Goal: Information Seeking & Learning: Learn about a topic

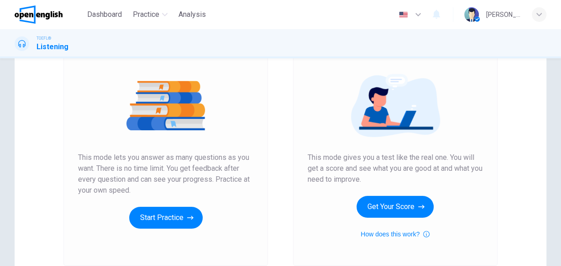
scroll to position [109, 0]
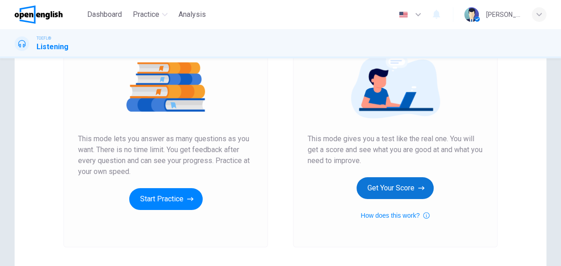
click at [394, 188] on button "Get Your Score" at bounding box center [394, 188] width 77 height 22
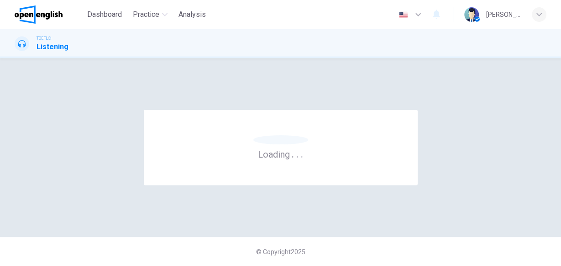
scroll to position [0, 0]
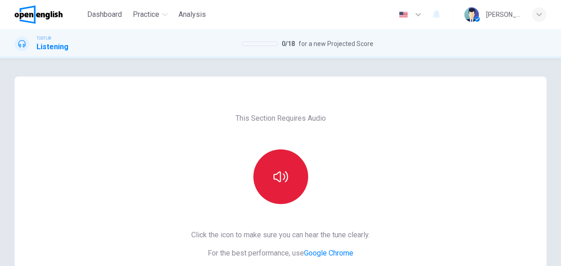
click at [270, 182] on button "button" at bounding box center [280, 177] width 55 height 55
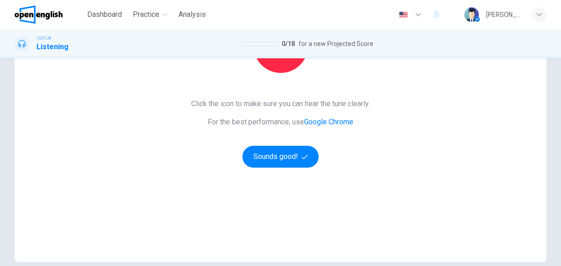
scroll to position [146, 0]
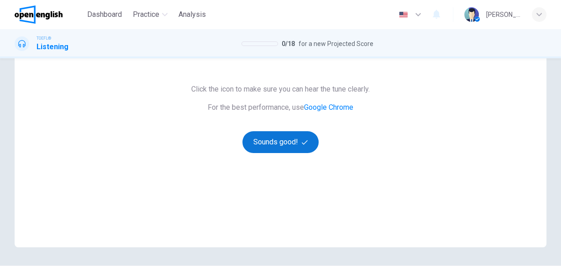
click at [279, 148] on button "Sounds good!" at bounding box center [280, 142] width 77 height 22
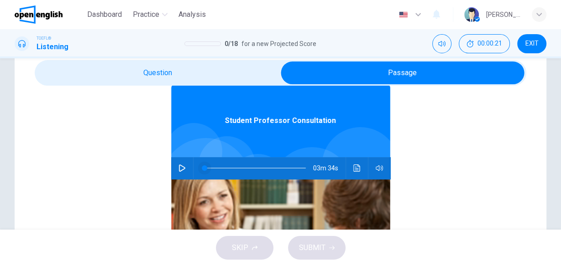
scroll to position [51, 0]
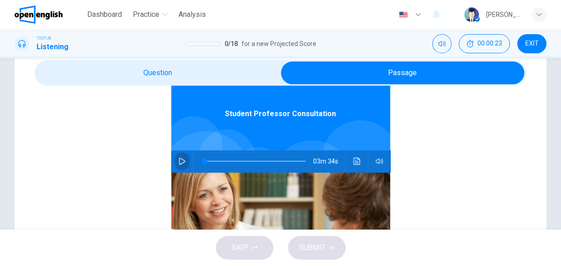
click at [179, 163] on icon "button" at bounding box center [182, 161] width 6 height 7
type input "*"
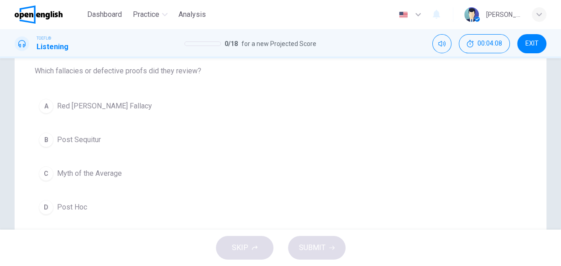
scroll to position [109, 0]
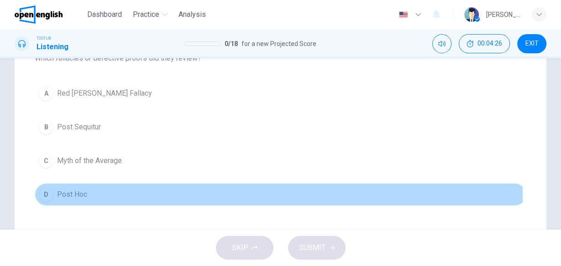
click at [88, 193] on button "D Post Hoc" at bounding box center [280, 194] width 491 height 23
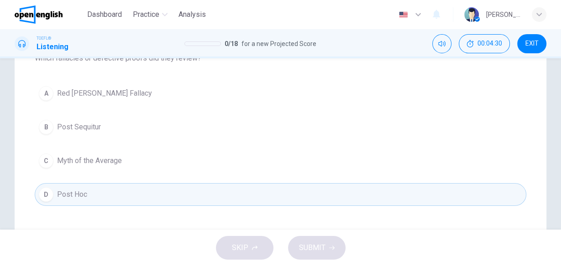
click at [80, 123] on span "Post Sequitur" at bounding box center [79, 127] width 44 height 11
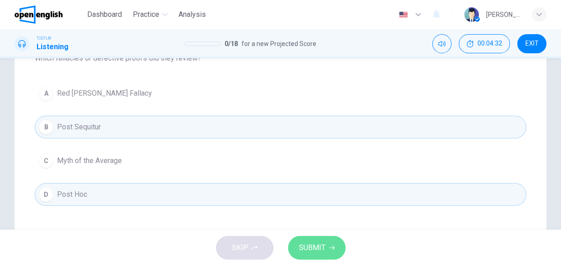
click at [310, 243] on span "SUBMIT" at bounding box center [312, 248] width 26 height 13
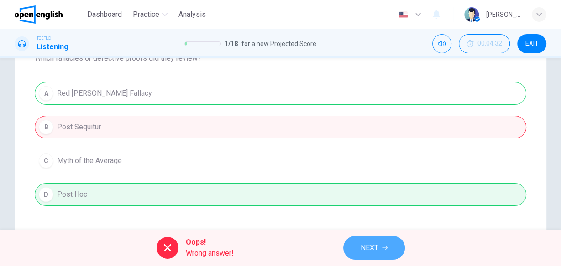
click at [373, 248] on span "NEXT" at bounding box center [369, 248] width 18 height 13
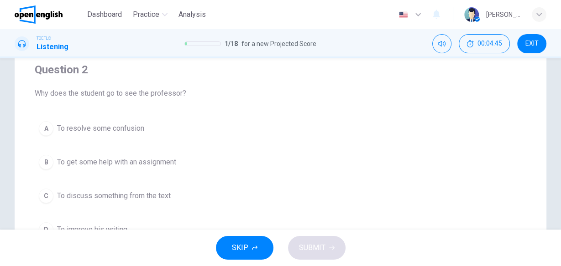
scroll to position [73, 0]
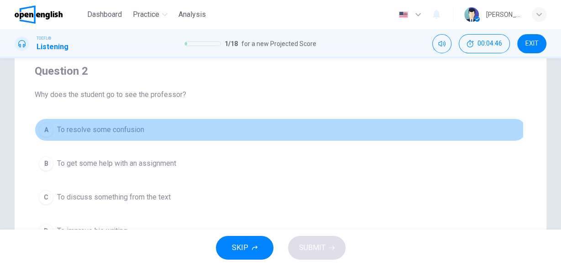
click at [117, 132] on span "To resolve some confusion" at bounding box center [100, 130] width 87 height 11
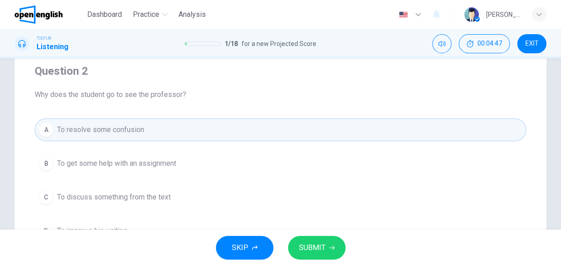
click at [320, 247] on span "SUBMIT" at bounding box center [312, 248] width 26 height 13
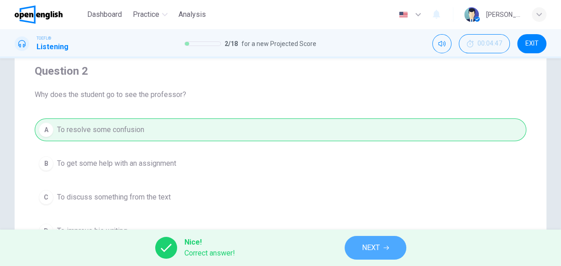
click at [381, 248] on button "NEXT" at bounding box center [375, 248] width 62 height 24
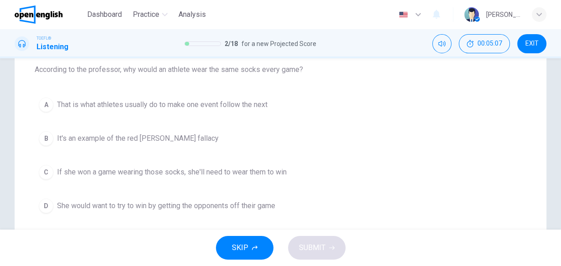
scroll to position [109, 0]
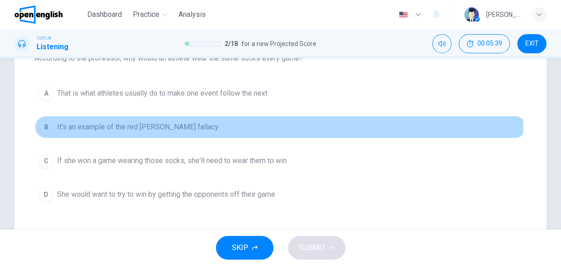
click at [155, 125] on span "It's an example of the red [PERSON_NAME] fallacy" at bounding box center [137, 127] width 161 height 11
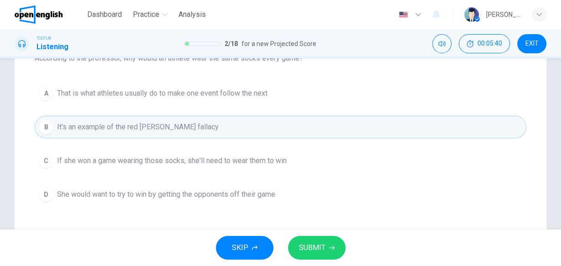
click at [317, 253] on span "SUBMIT" at bounding box center [312, 248] width 26 height 13
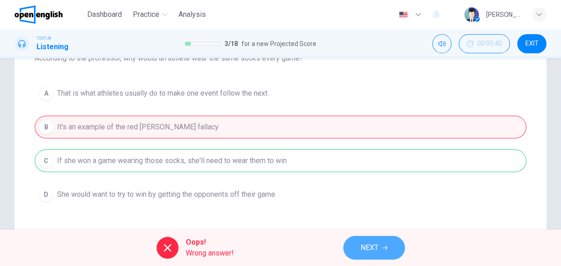
click at [380, 254] on button "NEXT" at bounding box center [374, 248] width 62 height 24
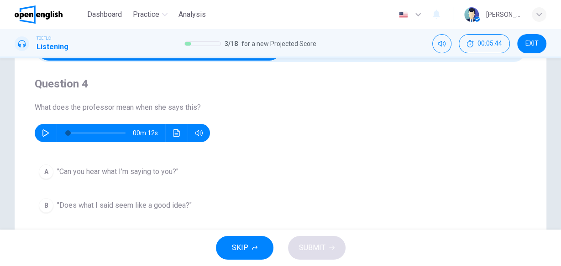
scroll to position [73, 0]
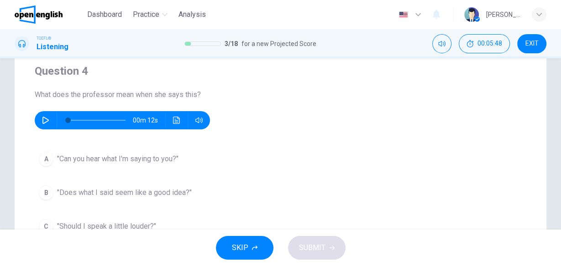
click at [45, 120] on icon "button" at bounding box center [45, 120] width 7 height 7
type input "*"
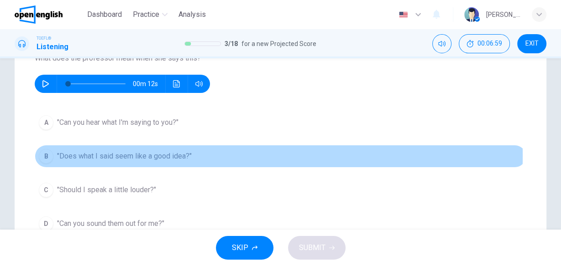
click at [137, 156] on span ""Does what I said seem like a good idea?"" at bounding box center [124, 156] width 135 height 11
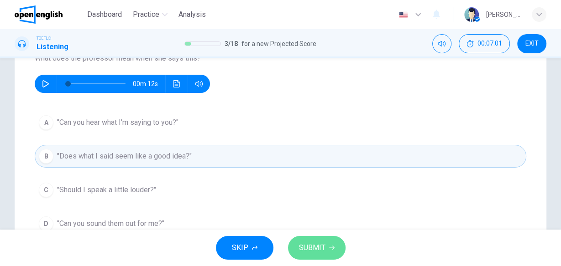
click at [316, 250] on span "SUBMIT" at bounding box center [312, 248] width 26 height 13
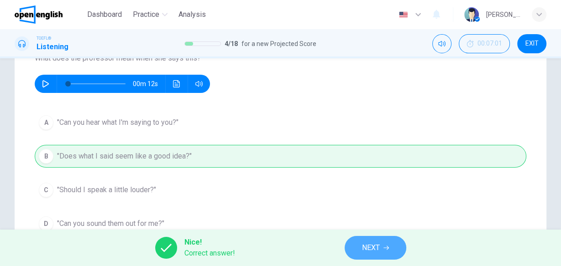
click at [378, 252] on span "NEXT" at bounding box center [371, 248] width 18 height 13
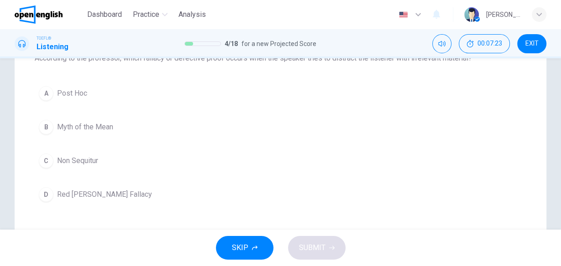
click at [103, 192] on span "Red [PERSON_NAME] Fallacy" at bounding box center [104, 194] width 95 height 11
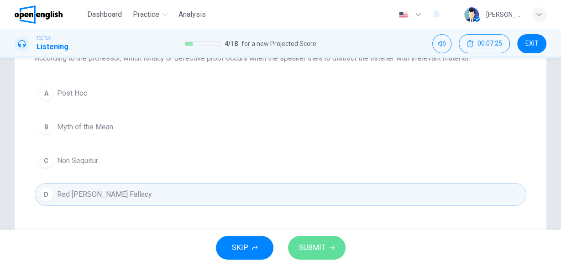
click at [319, 247] on span "SUBMIT" at bounding box center [312, 248] width 26 height 13
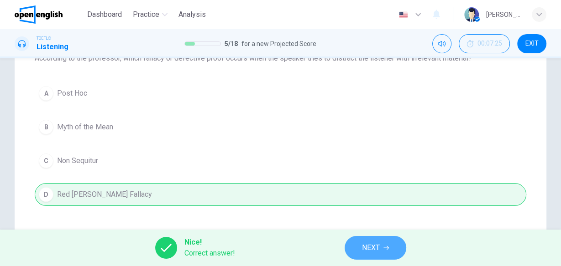
click at [376, 246] on span "NEXT" at bounding box center [371, 248] width 18 height 13
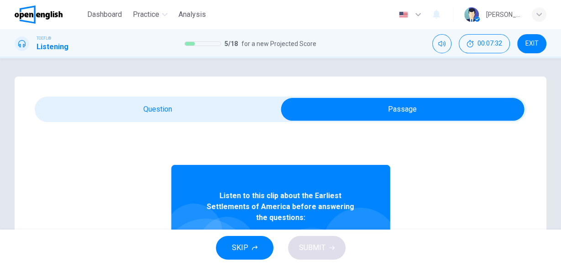
scroll to position [51, 0]
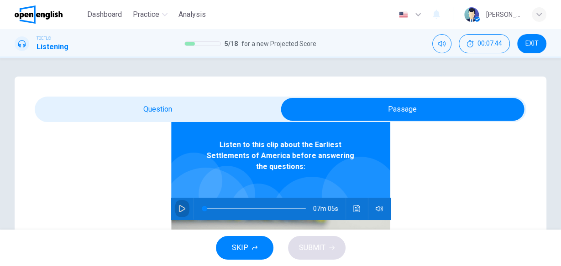
click at [182, 198] on button "button" at bounding box center [182, 209] width 15 height 22
type input "*"
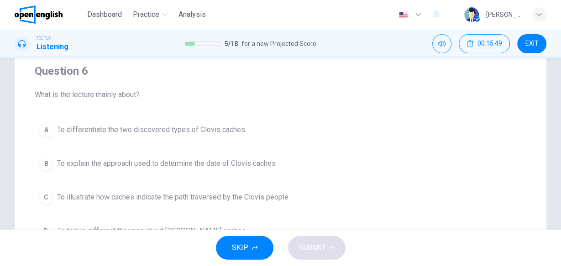
scroll to position [109, 0]
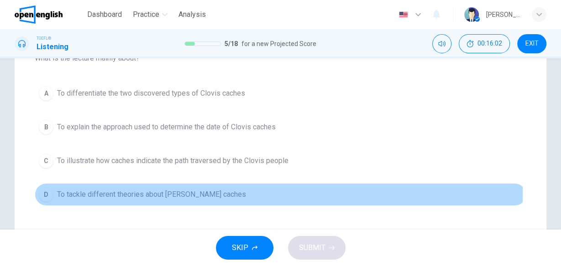
click at [148, 192] on span "To tackle different theories about [PERSON_NAME] caches" at bounding box center [151, 194] width 189 height 11
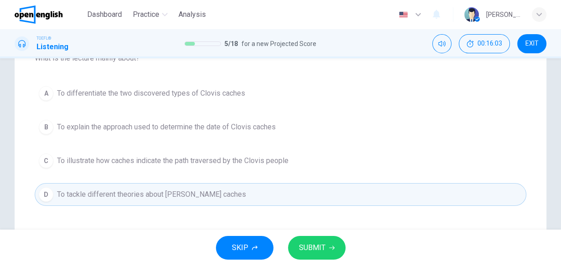
click at [302, 243] on span "SUBMIT" at bounding box center [312, 248] width 26 height 13
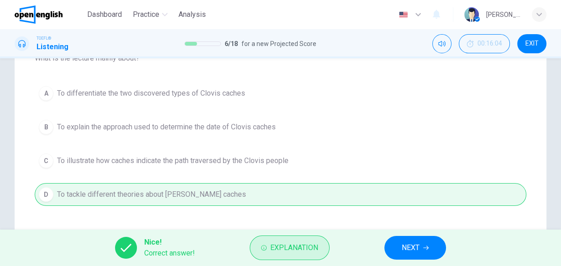
click at [307, 248] on span "Explanation" at bounding box center [294, 248] width 48 height 13
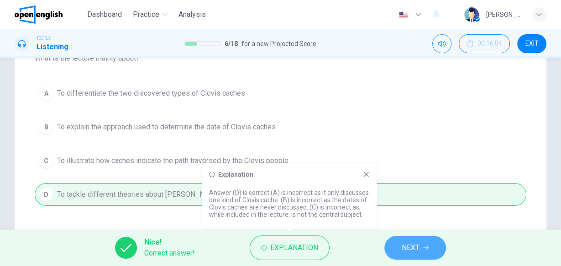
click at [407, 247] on span "NEXT" at bounding box center [410, 248] width 18 height 13
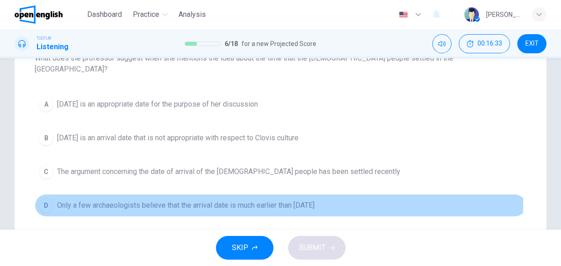
click at [177, 200] on span "Only a few archaeologists believe that the arrival date is much earlier than [D…" at bounding box center [185, 205] width 257 height 11
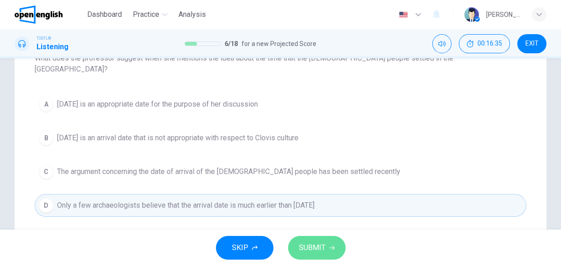
click at [307, 244] on span "SUBMIT" at bounding box center [312, 248] width 26 height 13
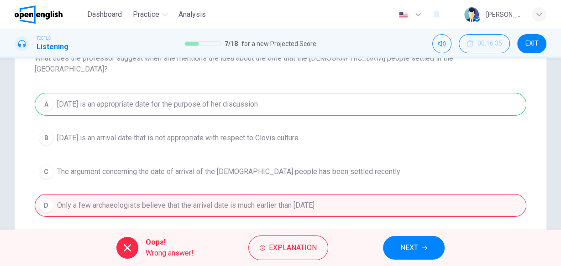
click at [401, 244] on span "NEXT" at bounding box center [409, 248] width 18 height 13
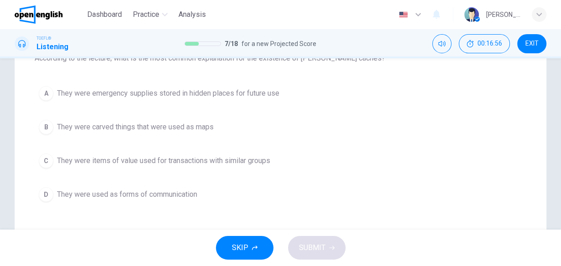
click at [237, 160] on span "They were items of value used for transactions with similar groups" at bounding box center [163, 161] width 213 height 11
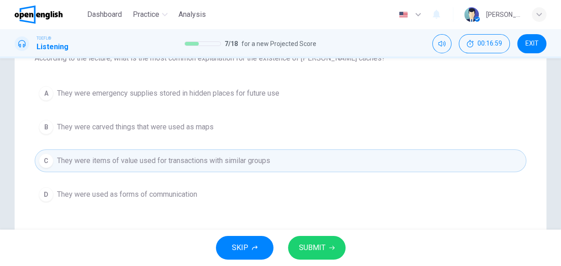
click at [312, 249] on span "SUBMIT" at bounding box center [312, 248] width 26 height 13
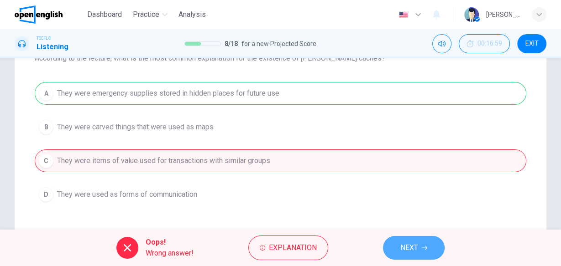
click at [409, 248] on span "NEXT" at bounding box center [409, 248] width 18 height 13
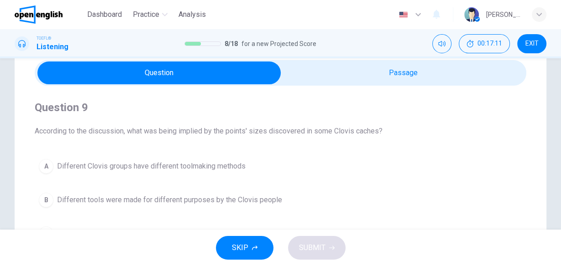
scroll to position [73, 0]
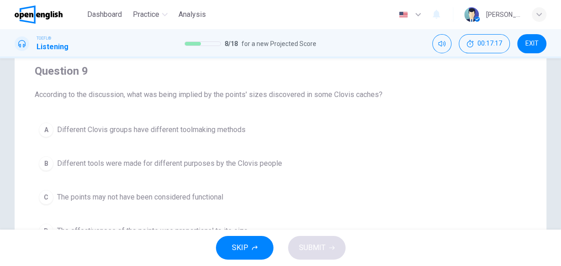
click at [143, 161] on span "Different tools were made for different purposes by the Clovis people" at bounding box center [169, 163] width 225 height 11
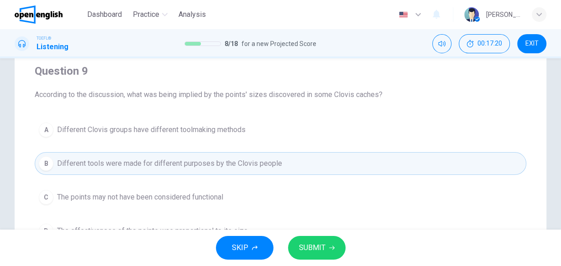
scroll to position [109, 0]
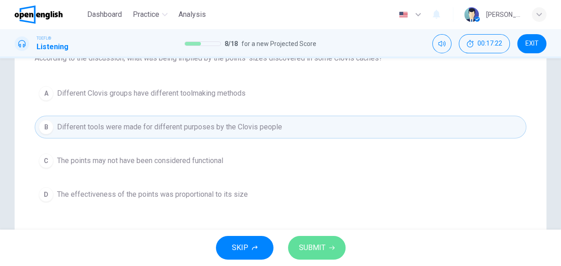
click at [311, 246] on span "SUBMIT" at bounding box center [312, 248] width 26 height 13
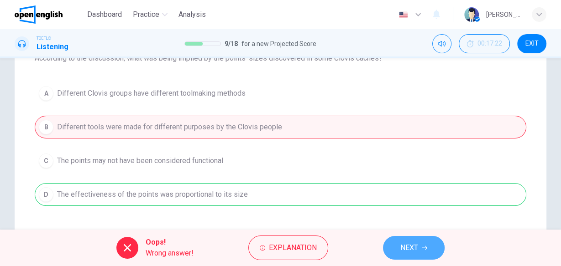
click at [394, 248] on button "NEXT" at bounding box center [414, 248] width 62 height 24
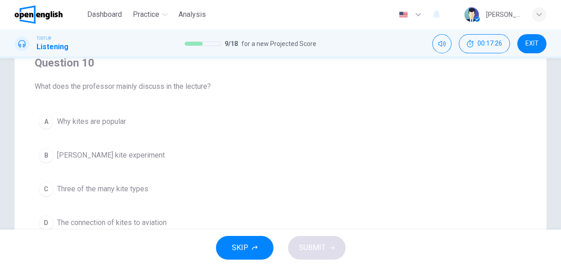
scroll to position [36, 0]
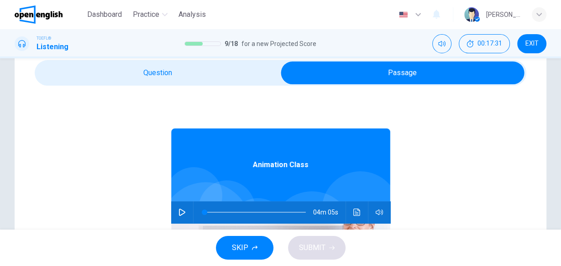
click at [178, 215] on icon "button" at bounding box center [181, 212] width 7 height 7
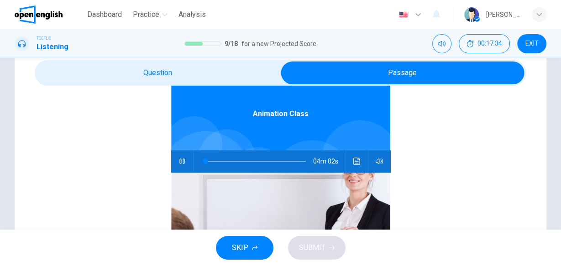
scroll to position [15, 0]
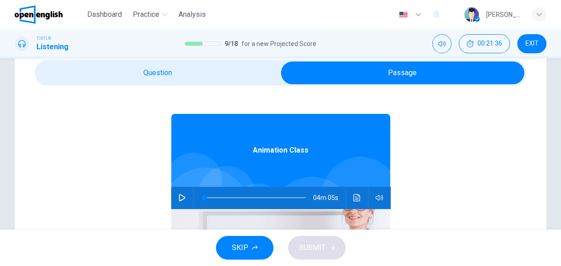
type input "*"
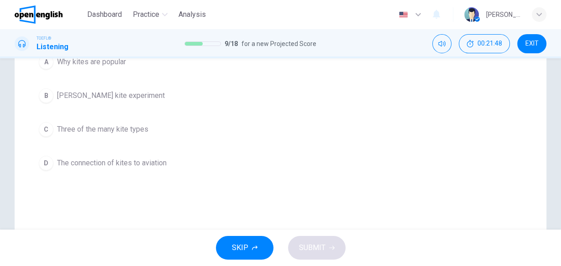
scroll to position [146, 0]
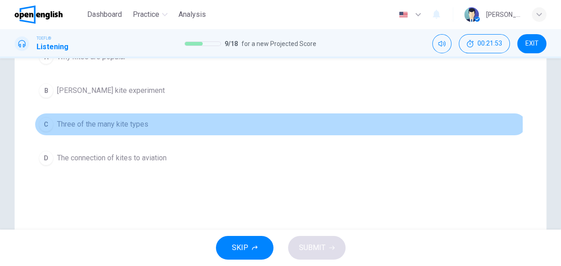
click at [130, 123] on span "Three of the many kite types" at bounding box center [102, 124] width 91 height 11
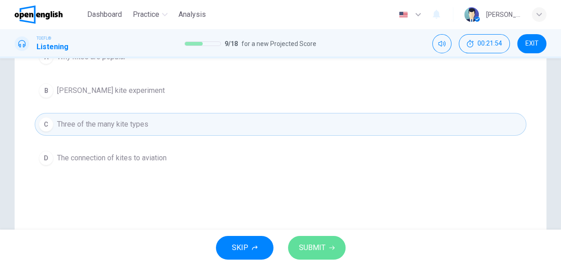
click at [312, 246] on span "SUBMIT" at bounding box center [312, 248] width 26 height 13
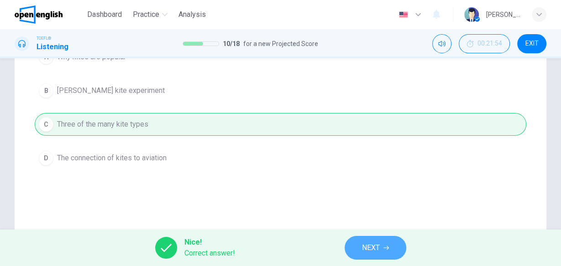
click at [375, 246] on span "NEXT" at bounding box center [371, 248] width 18 height 13
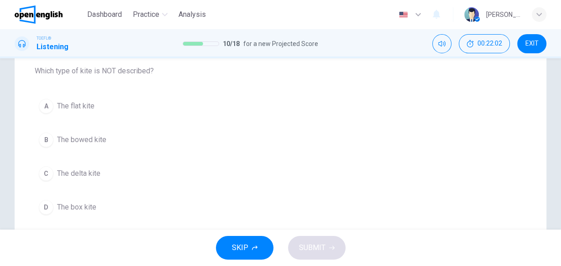
scroll to position [109, 0]
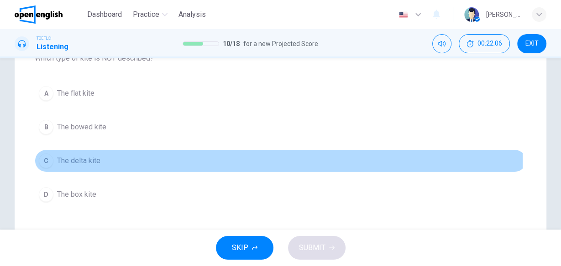
click at [91, 160] on span "The delta kite" at bounding box center [78, 161] width 43 height 11
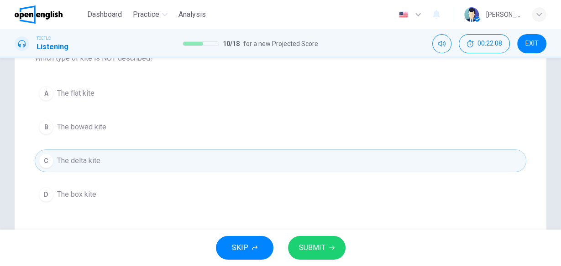
drag, startPoint x: 309, startPoint y: 246, endPoint x: 293, endPoint y: 238, distance: 18.0
click at [309, 246] on span "SUBMIT" at bounding box center [312, 248] width 26 height 13
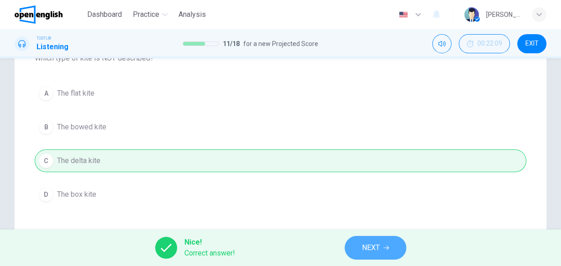
click at [367, 246] on span "NEXT" at bounding box center [371, 248] width 18 height 13
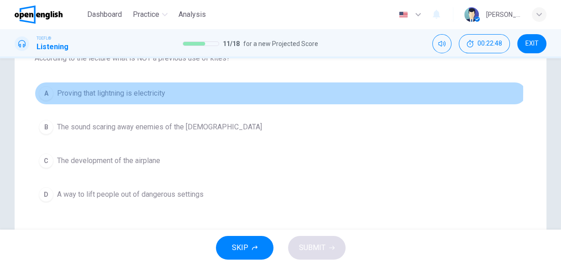
click at [108, 91] on span "Proving that lightning is electricity" at bounding box center [111, 93] width 108 height 11
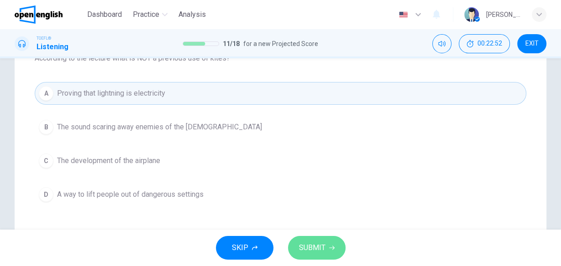
click at [323, 242] on span "SUBMIT" at bounding box center [312, 248] width 26 height 13
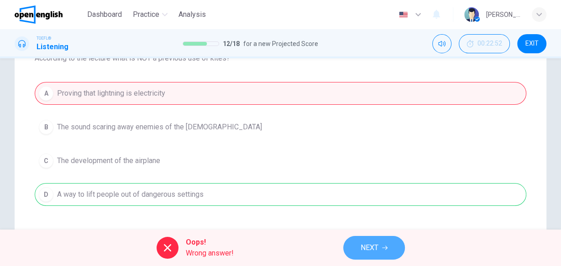
click at [368, 246] on span "NEXT" at bounding box center [369, 248] width 18 height 13
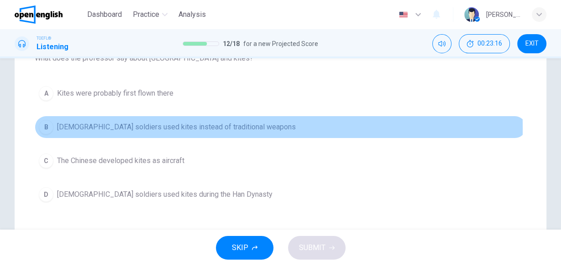
click at [113, 128] on span "[DEMOGRAPHIC_DATA] soldiers used kites instead of traditional weapons" at bounding box center [176, 127] width 239 height 11
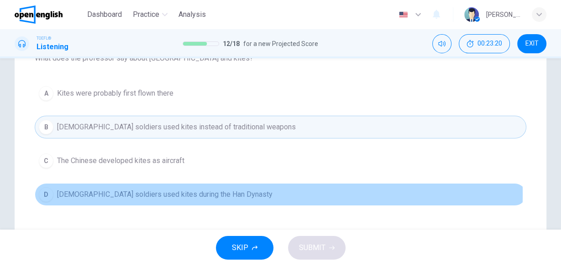
click at [182, 193] on span "[DEMOGRAPHIC_DATA] soldiers used kites during the Han Dynasty" at bounding box center [164, 194] width 215 height 11
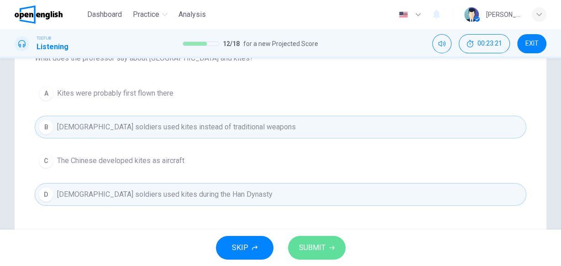
click at [316, 247] on span "SUBMIT" at bounding box center [312, 248] width 26 height 13
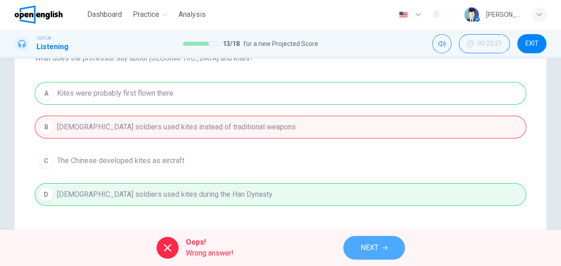
click at [365, 245] on span "NEXT" at bounding box center [369, 248] width 18 height 13
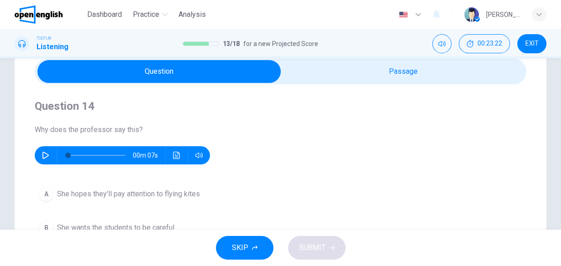
scroll to position [36, 0]
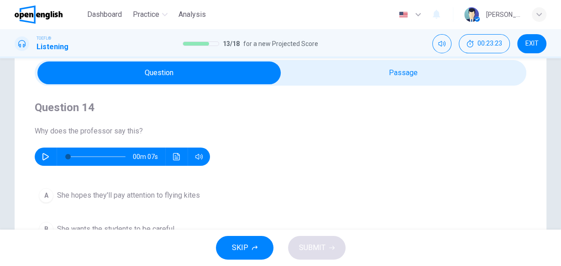
click at [44, 157] on icon "button" at bounding box center [45, 156] width 7 height 7
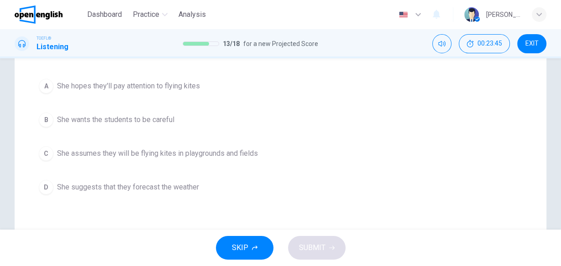
scroll to position [109, 0]
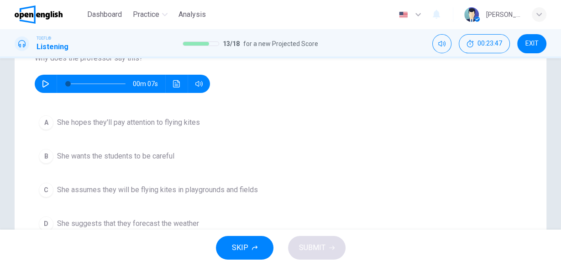
click at [44, 87] on icon "button" at bounding box center [45, 83] width 6 height 7
type input "*"
click at [165, 119] on span "She hopes they'll pay attention to flying kites" at bounding box center [128, 122] width 143 height 11
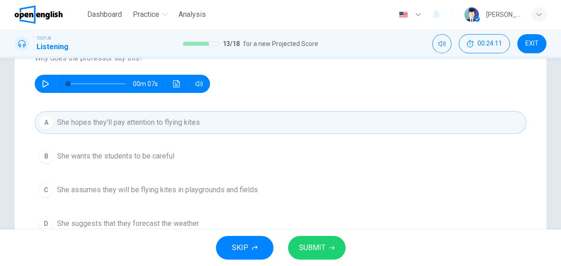
click at [331, 246] on icon "button" at bounding box center [331, 247] width 5 height 5
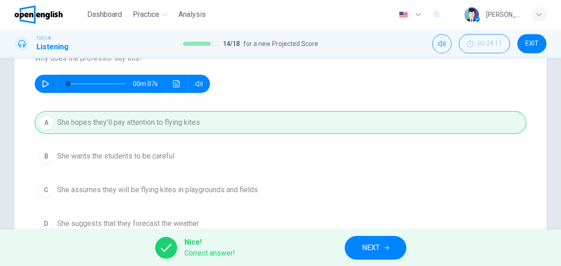
click at [383, 243] on button "NEXT" at bounding box center [375, 248] width 62 height 24
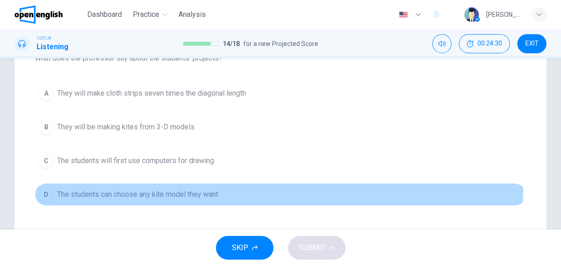
click at [177, 189] on span "The students can choose any kite model they want" at bounding box center [137, 194] width 161 height 11
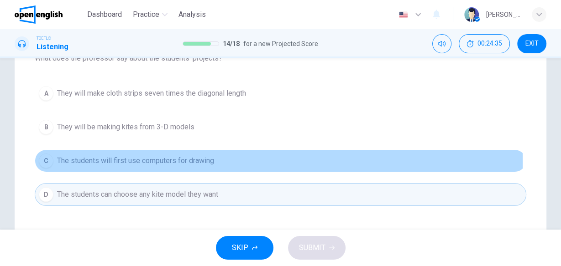
click at [162, 161] on span "The students will first use computers for drawing" at bounding box center [135, 161] width 157 height 11
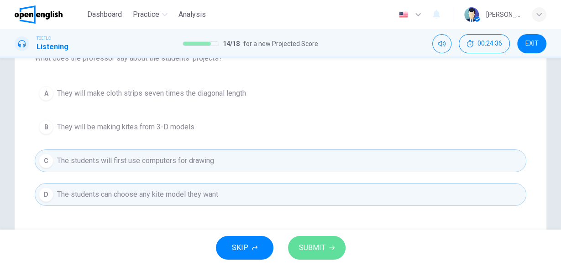
click at [311, 250] on span "SUBMIT" at bounding box center [312, 248] width 26 height 13
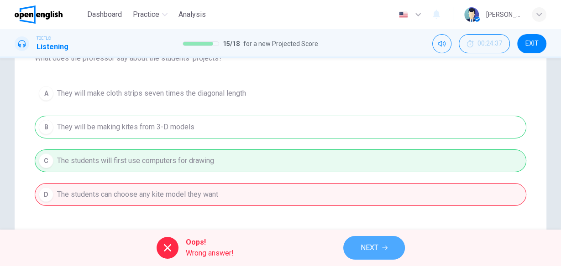
click at [362, 246] on span "NEXT" at bounding box center [369, 248] width 18 height 13
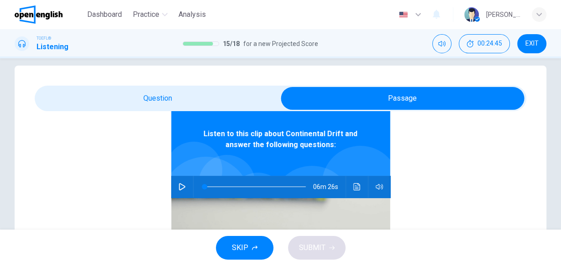
scroll to position [0, 0]
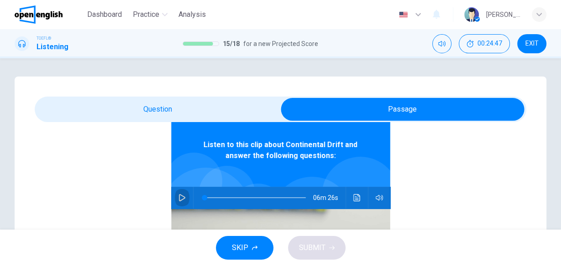
click at [178, 199] on icon "button" at bounding box center [181, 197] width 7 height 7
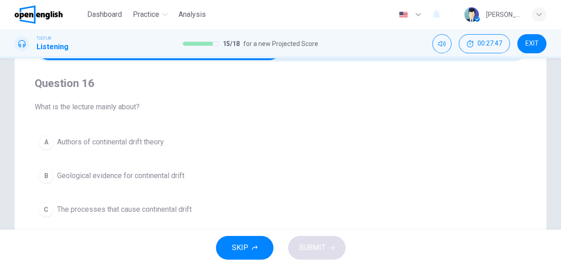
scroll to position [109, 0]
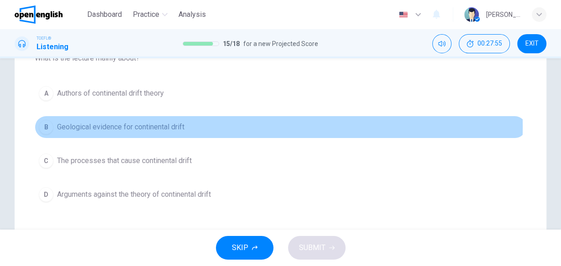
click at [175, 126] on span "Geological evidence for continental drift" at bounding box center [120, 127] width 127 height 11
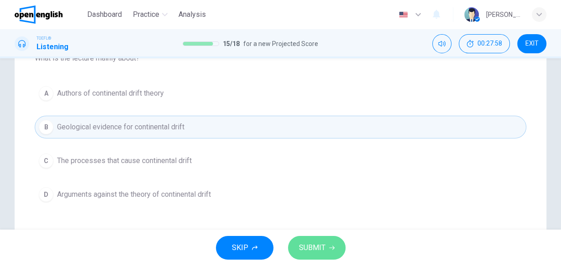
click at [312, 244] on span "SUBMIT" at bounding box center [312, 248] width 26 height 13
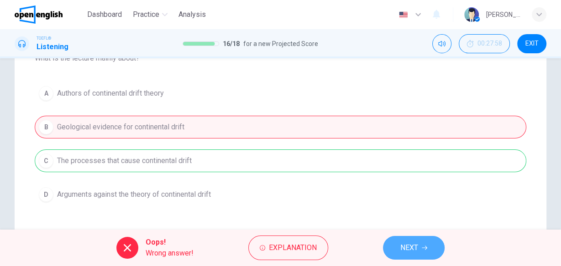
click at [418, 246] on button "NEXT" at bounding box center [414, 248] width 62 height 24
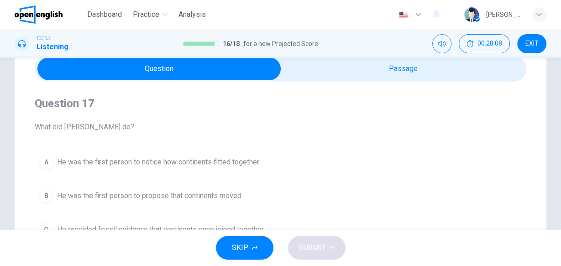
scroll to position [36, 0]
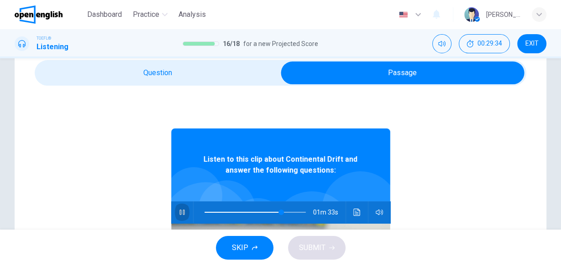
click at [179, 210] on icon "button" at bounding box center [181, 212] width 5 height 5
click at [175, 213] on button "button" at bounding box center [182, 213] width 15 height 22
type input "**"
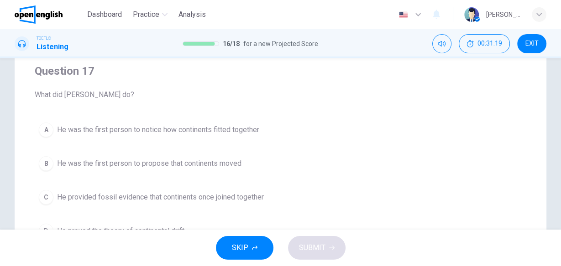
scroll to position [109, 0]
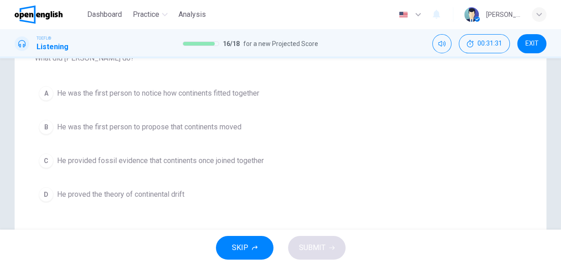
click at [122, 194] on span "He proved the theory of continental drift" at bounding box center [120, 194] width 127 height 11
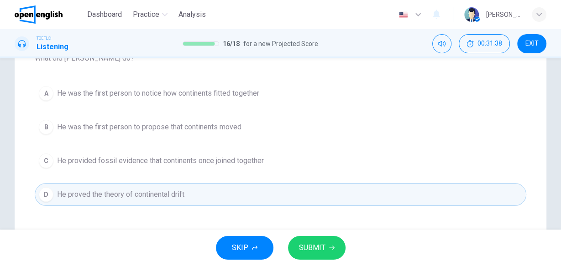
click at [308, 239] on button "SUBMIT" at bounding box center [316, 248] width 57 height 24
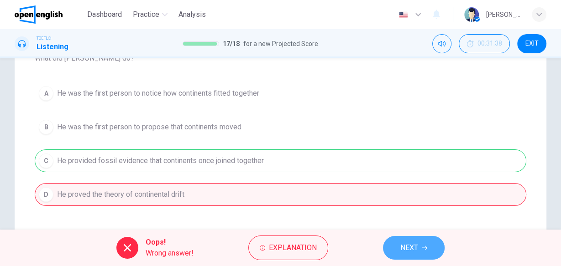
click at [403, 246] on span "NEXT" at bounding box center [409, 248] width 18 height 13
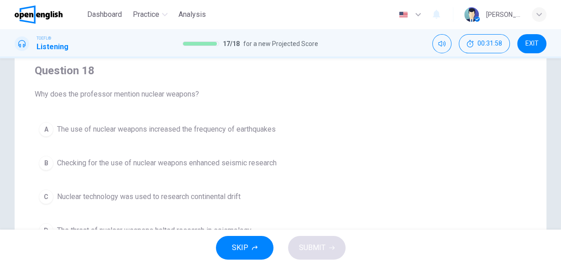
scroll to position [73, 0]
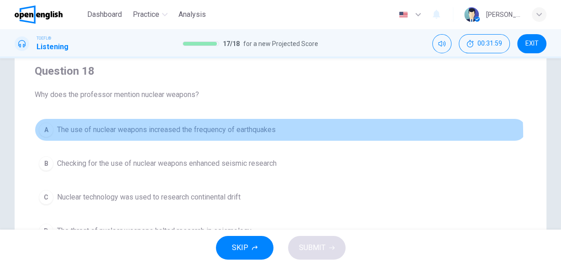
click at [236, 135] on button "A The use of nuclear weapons increased the frequency of earthquakes" at bounding box center [280, 130] width 491 height 23
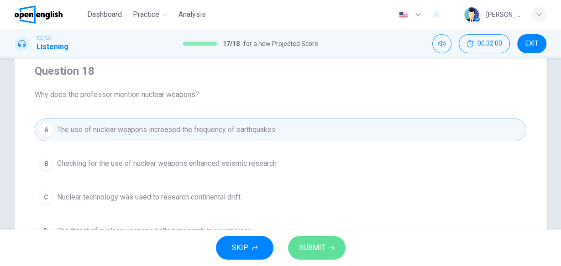
click at [306, 250] on span "SUBMIT" at bounding box center [312, 248] width 26 height 13
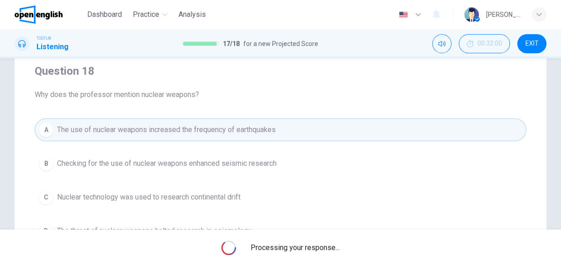
scroll to position [0, 0]
